Goal: Task Accomplishment & Management: Use online tool/utility

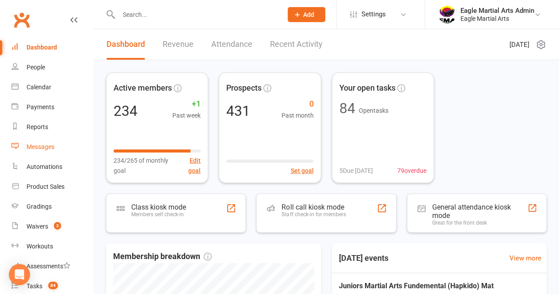
click at [46, 145] on div "Messages" at bounding box center [41, 146] width 28 height 7
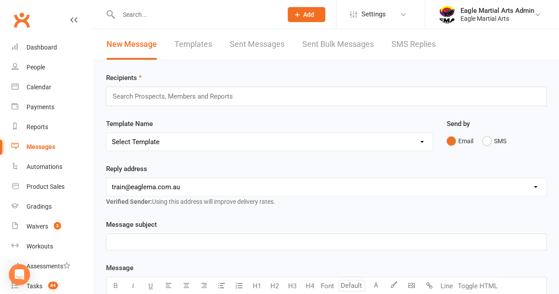
click at [179, 42] on link "Templates" at bounding box center [194, 44] width 38 height 31
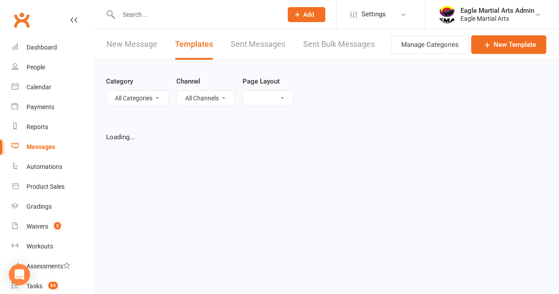
select select "grid"
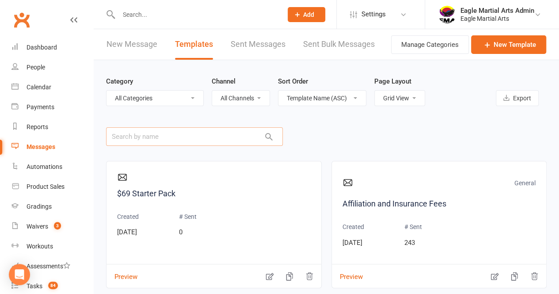
click at [170, 137] on input "text" at bounding box center [194, 136] width 177 height 19
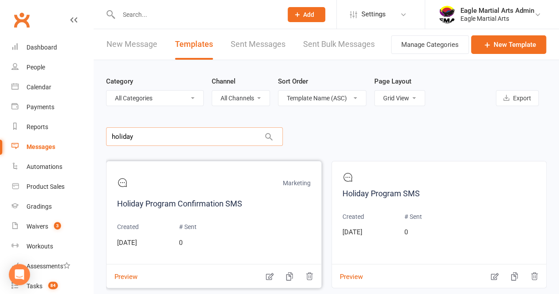
type input "holiday"
click at [221, 211] on div "Marketing Holiday Program Confirmation SMS Created [DATE] # Sent 0" at bounding box center [214, 214] width 194 height 84
click at [121, 275] on button "Preview" at bounding box center [122, 270] width 31 height 9
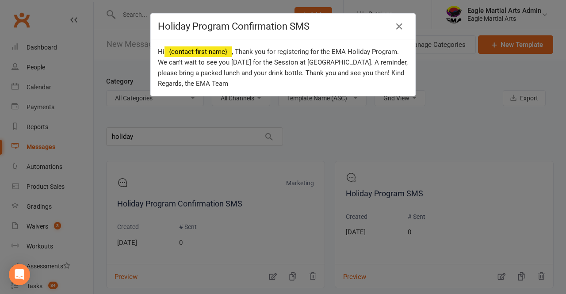
click at [456, 191] on div "Holiday Program Confirmation SMS Hi {contact-first-name} , Thank you for regist…" at bounding box center [283, 147] width 566 height 294
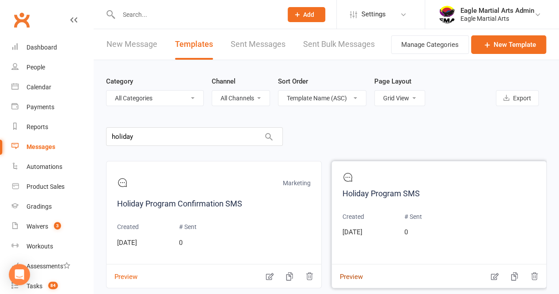
click at [353, 274] on button "Preview" at bounding box center [347, 270] width 31 height 9
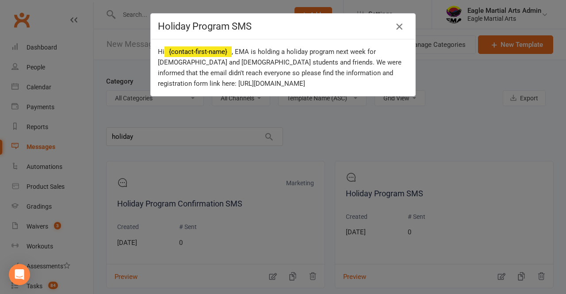
click at [395, 28] on icon "button" at bounding box center [399, 26] width 11 height 11
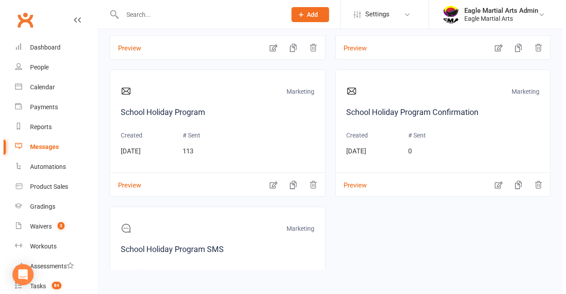
scroll to position [524, 0]
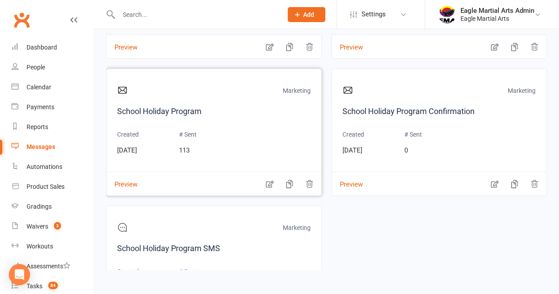
click at [233, 118] on div "Marketing School Holiday Program Created [DATE] # Sent 113" at bounding box center [214, 122] width 194 height 84
click at [129, 180] on button "Preview" at bounding box center [122, 178] width 31 height 9
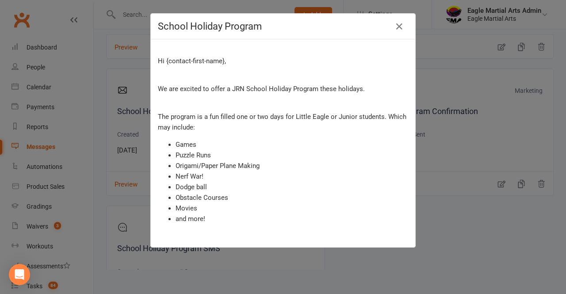
scroll to position [165, 0]
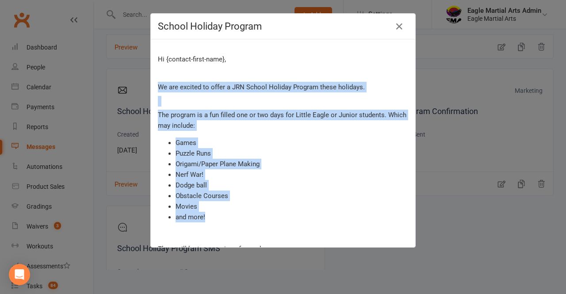
drag, startPoint x: 155, startPoint y: 85, endPoint x: 353, endPoint y: 215, distance: 236.8
click at [353, 215] on div "EMA School Holiday Program [DATE] - [DATE] Hi {contact-first-name}, We are exci…" at bounding box center [283, 273] width 250 height 757
copy div "We are excited to offer a JRN School Holiday Program these holidays. The progra…"
